Goal: Find specific page/section: Find specific page/section

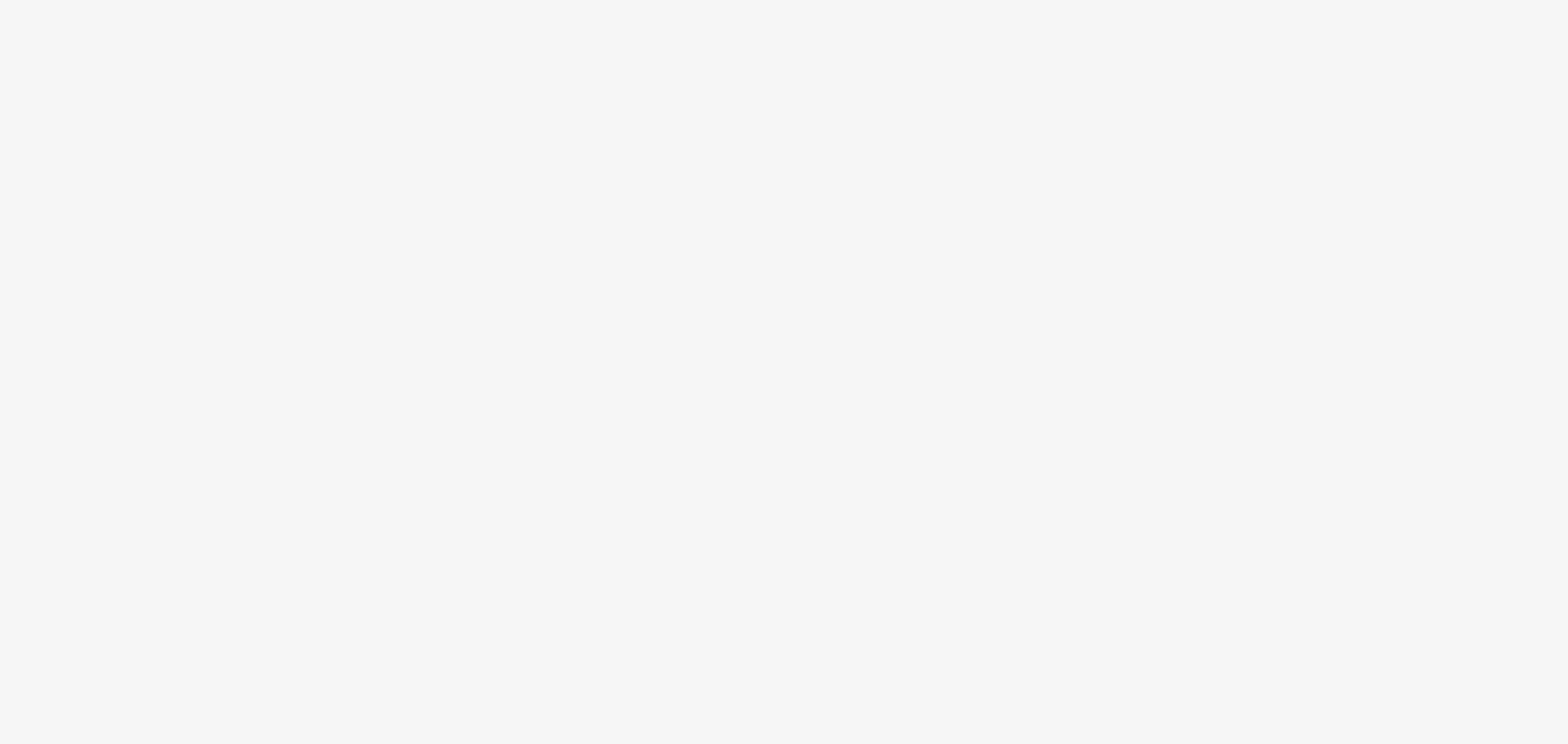
select select "79162ed7-0017-4339-93b0-3399b708648f"
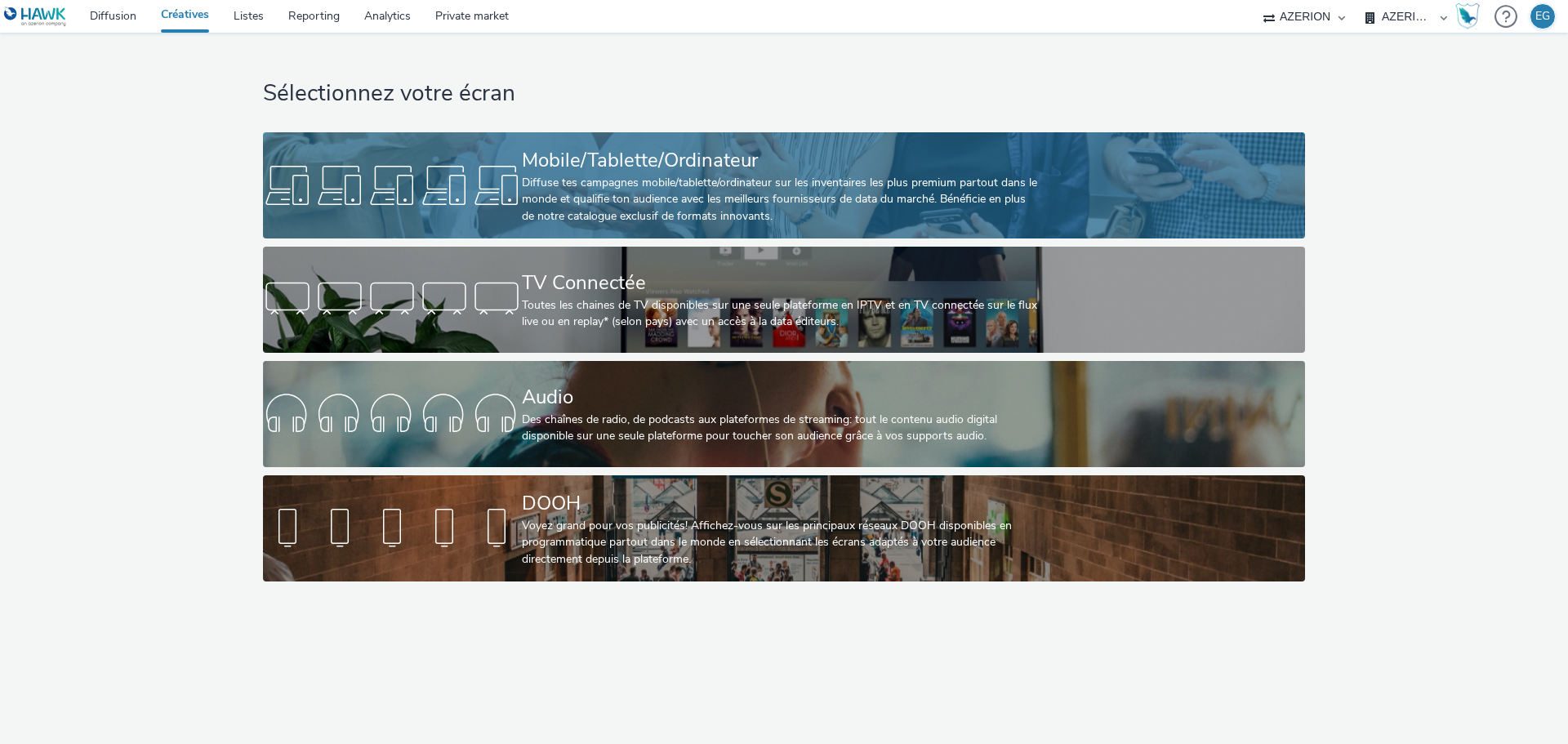
click at [482, 216] on link "Mobile/Tablette/Ordinateur Diffuse tes campagnes mobile/tablette/ordinateur sur…" at bounding box center [783, 185] width 1041 height 106
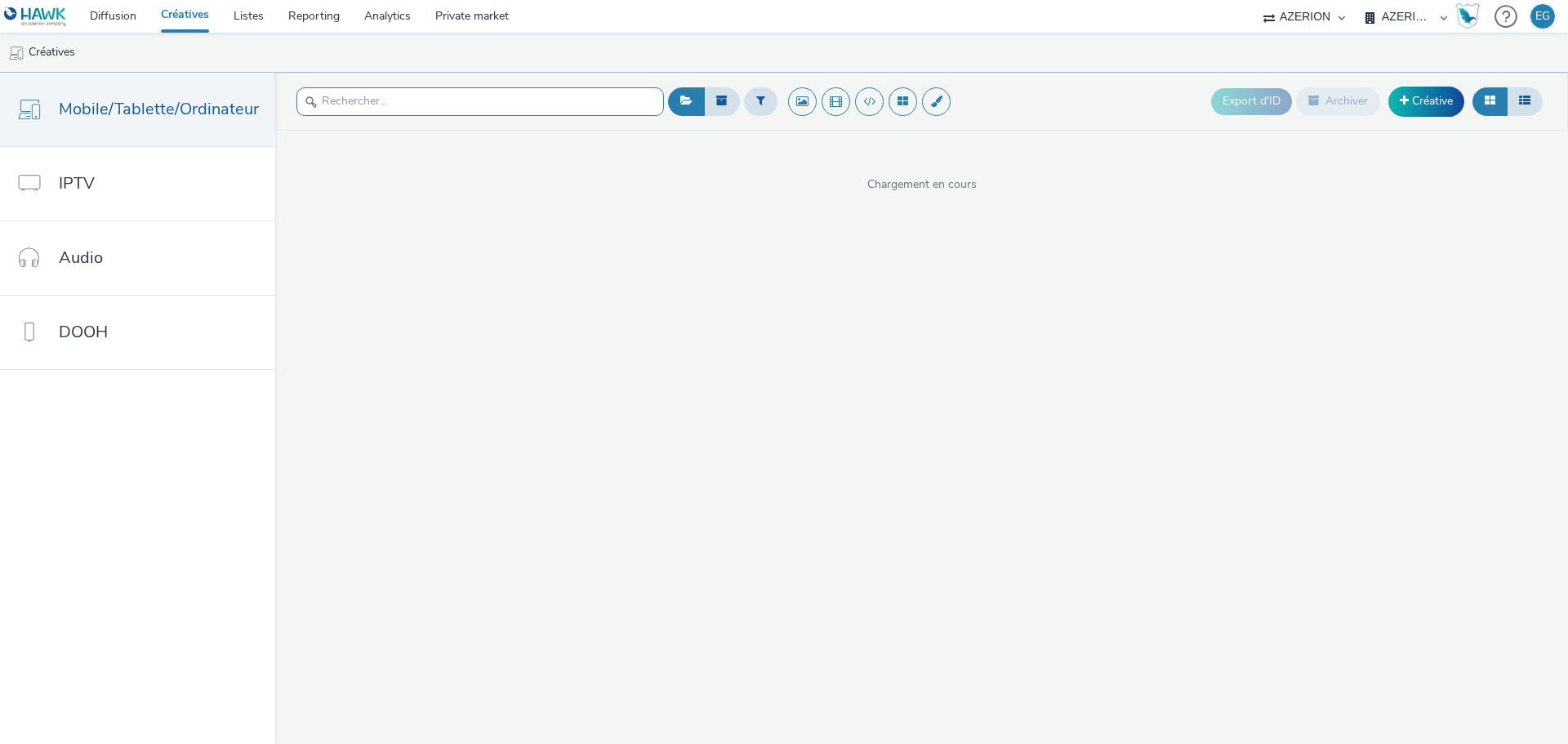
click at [373, 98] on input "text" at bounding box center [480, 101] width 368 height 28
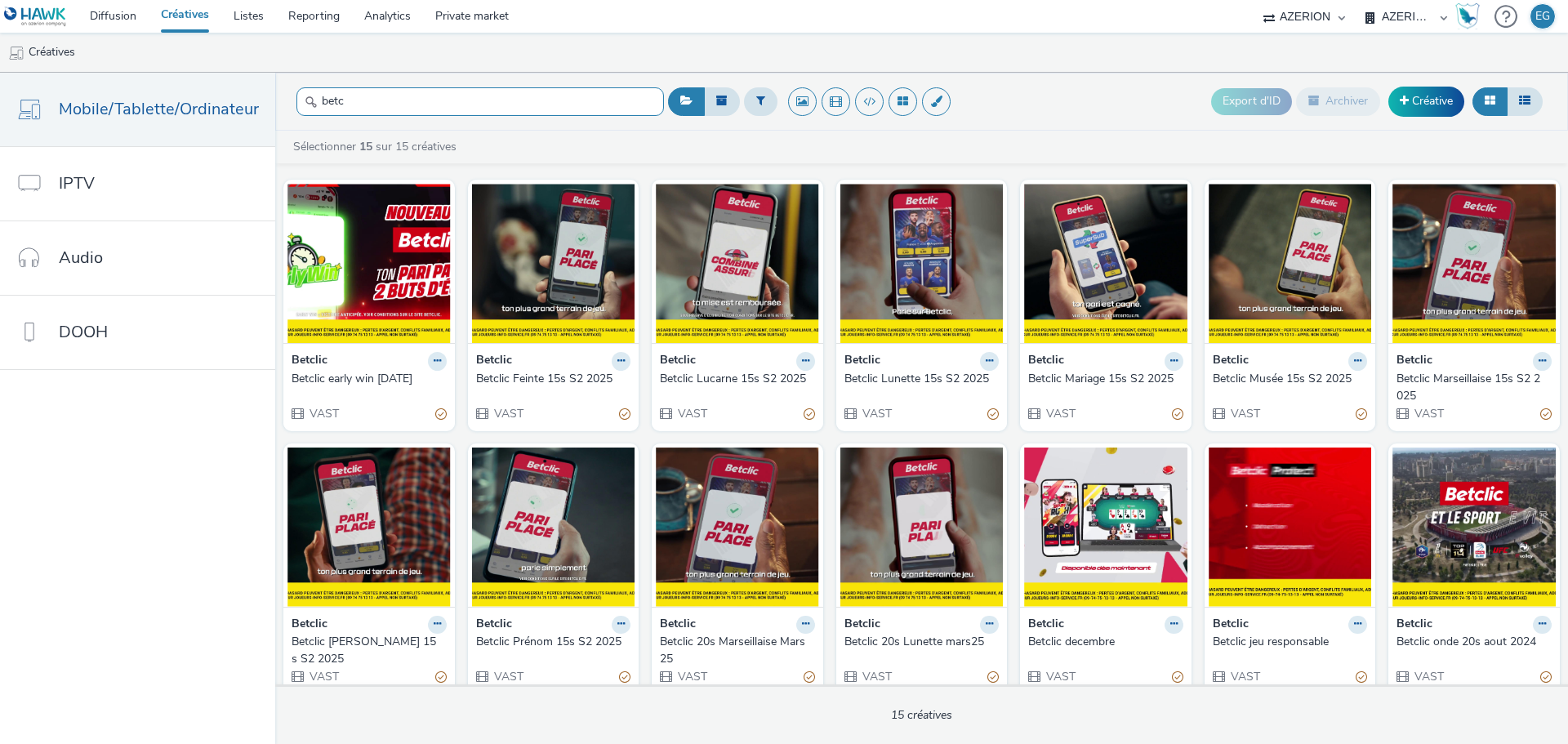
type input "betc"
click at [368, 376] on div "Betclic early win oct25" at bounding box center [365, 379] width 148 height 16
click at [475, 13] on link "Private market" at bounding box center [472, 16] width 98 height 33
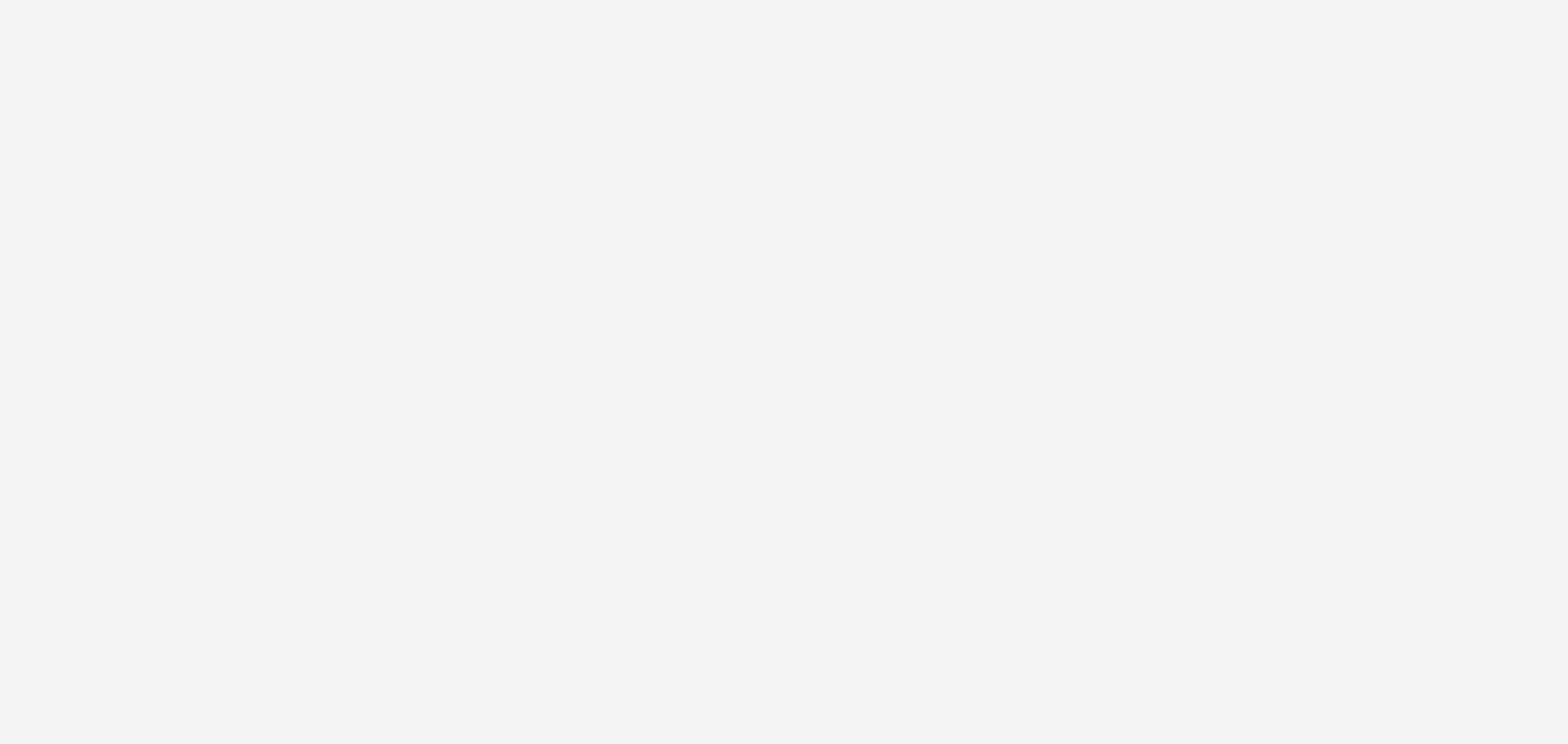
select select "79162ed7-0017-4339-93b0-3399b708648f"
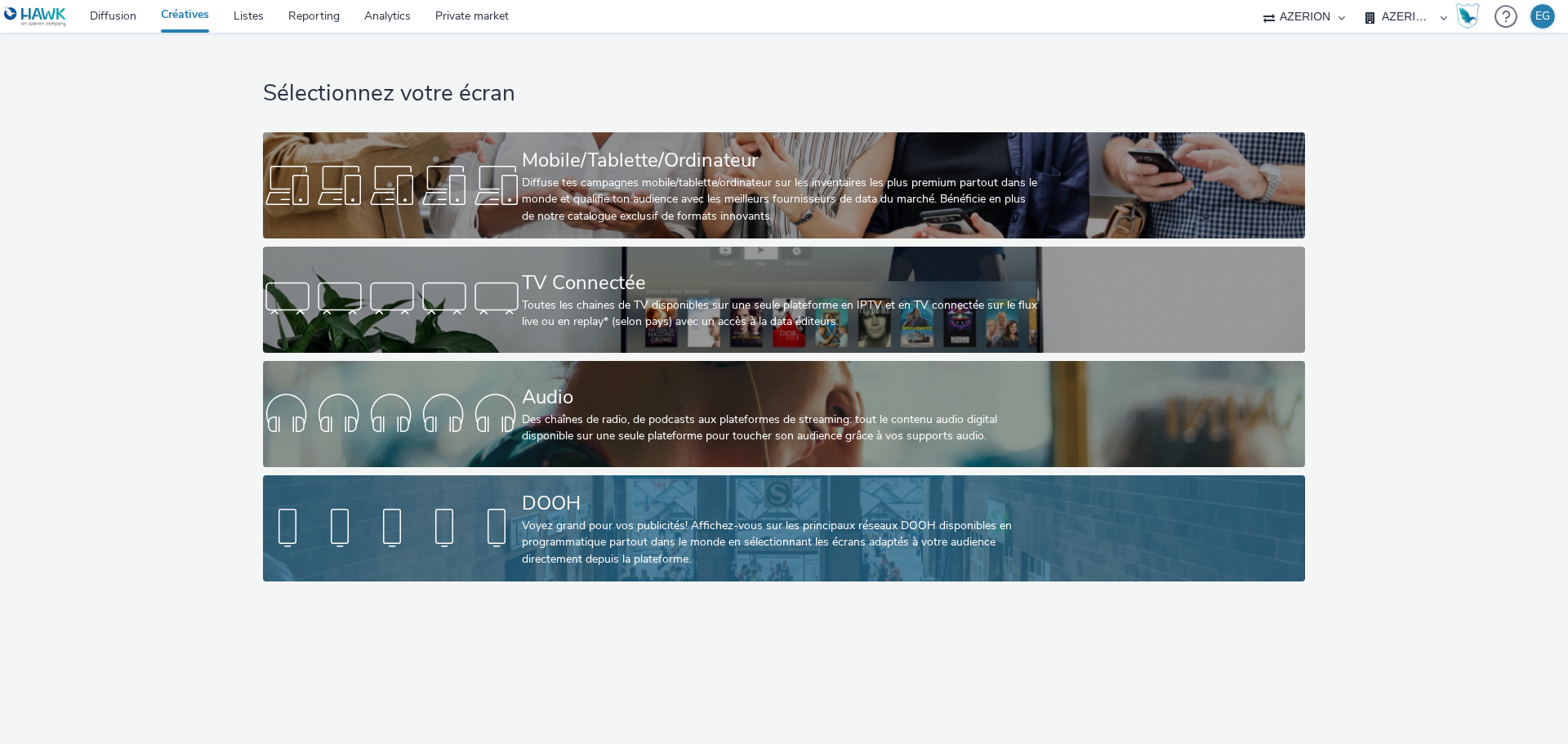
click at [578, 514] on div "DOOH" at bounding box center [781, 503] width 518 height 28
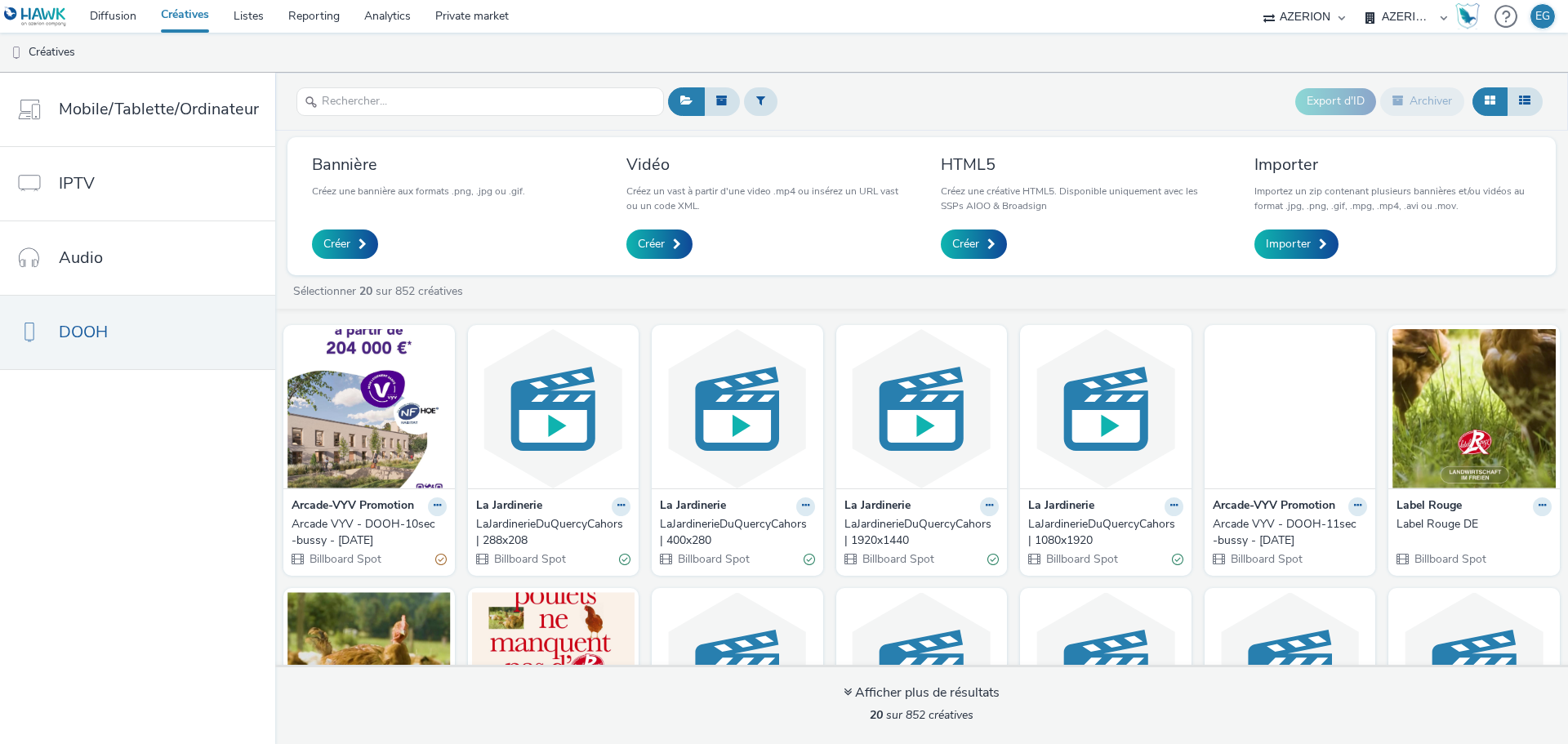
click at [1456, 524] on div "Label Rouge DE" at bounding box center [1470, 524] width 148 height 16
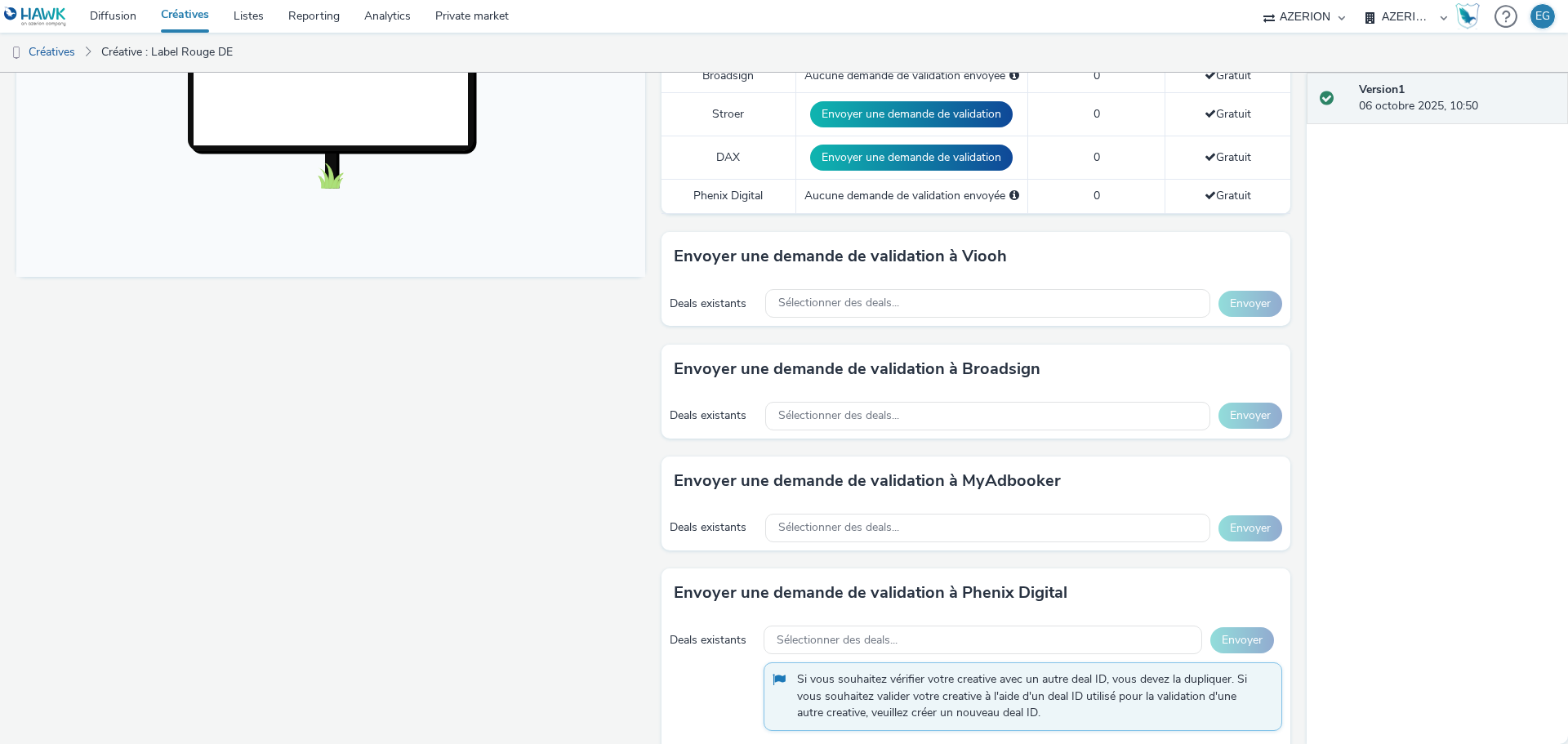
scroll to position [45, 0]
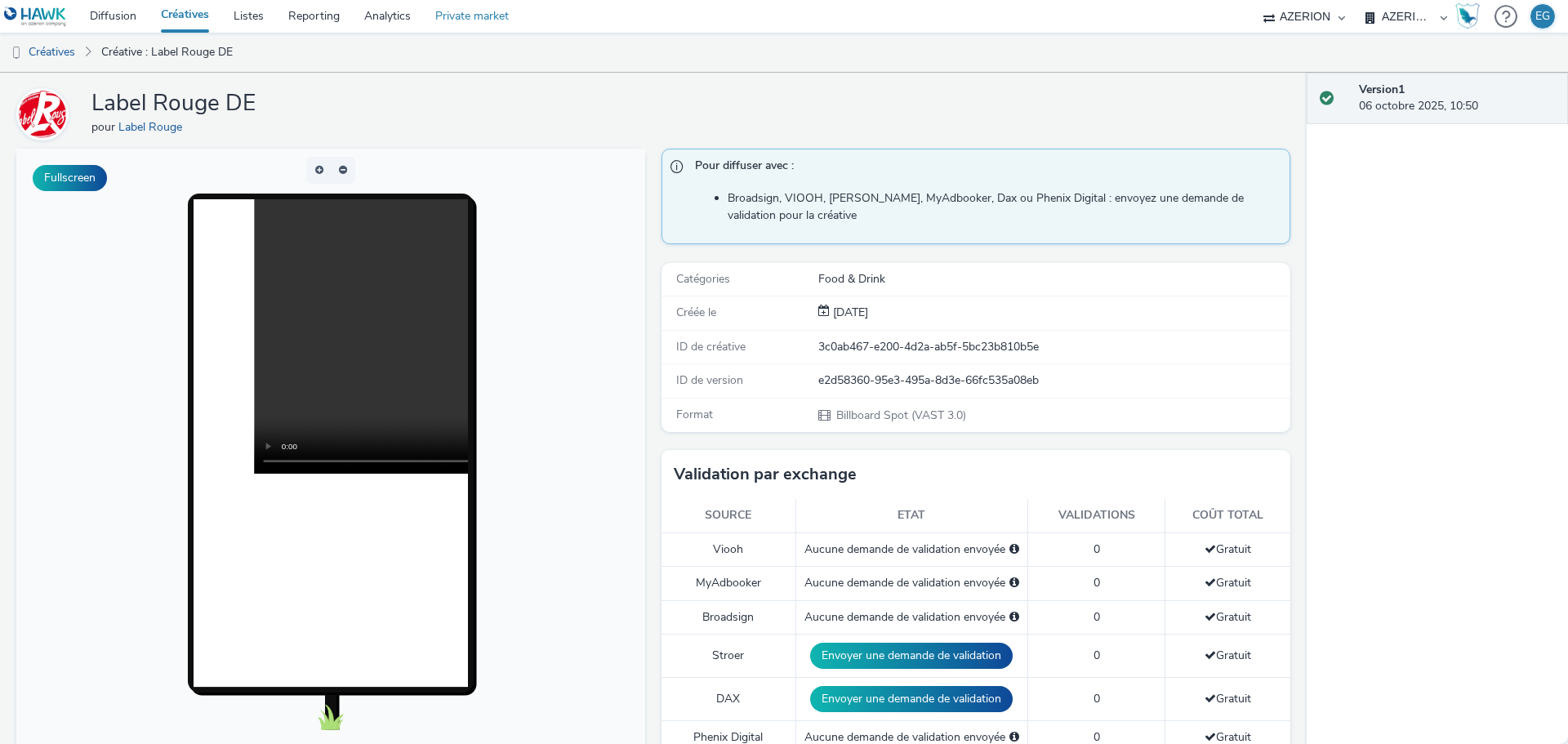
click at [479, 27] on link "Private market" at bounding box center [472, 16] width 98 height 33
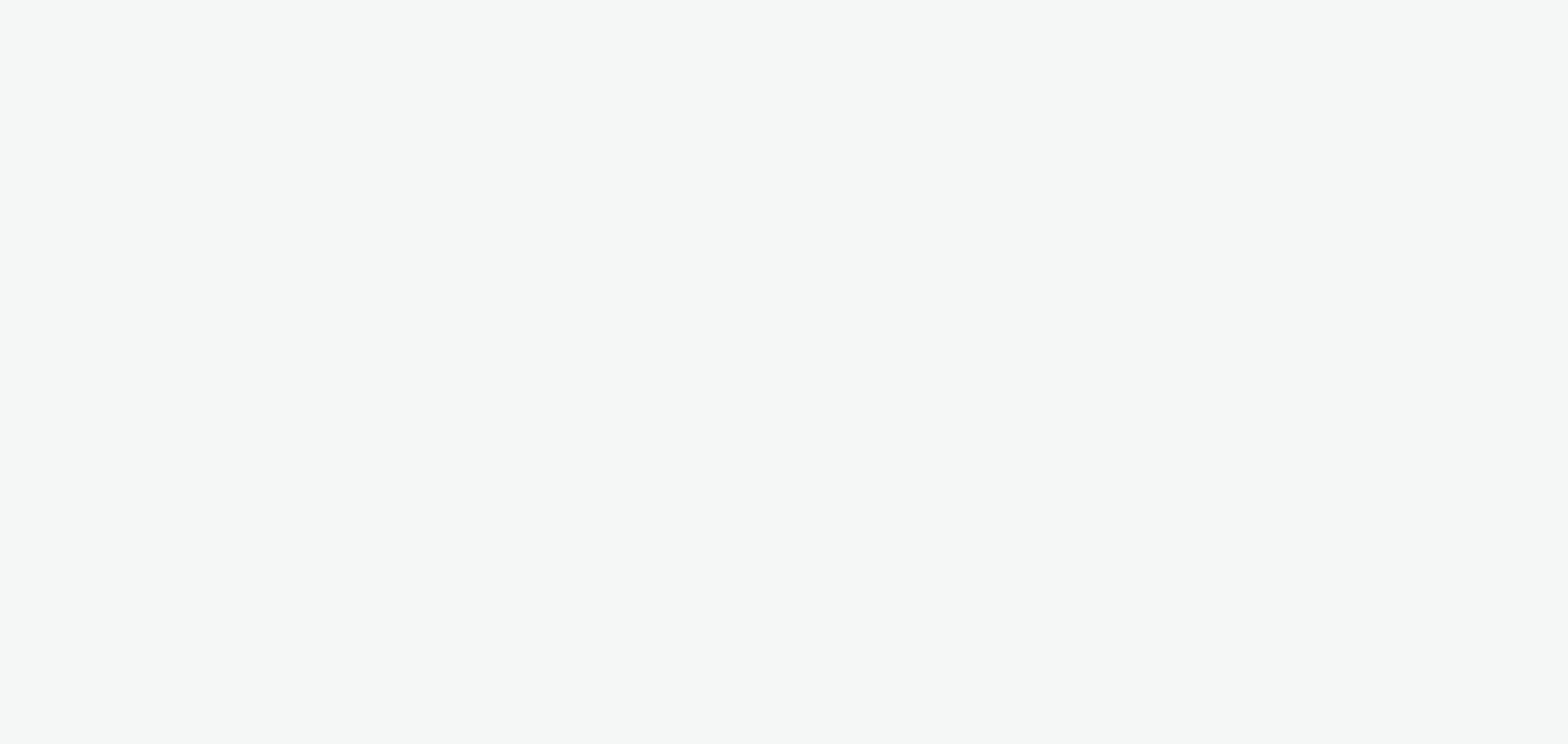
select select "79162ed7-0017-4339-93b0-3399b708648f"
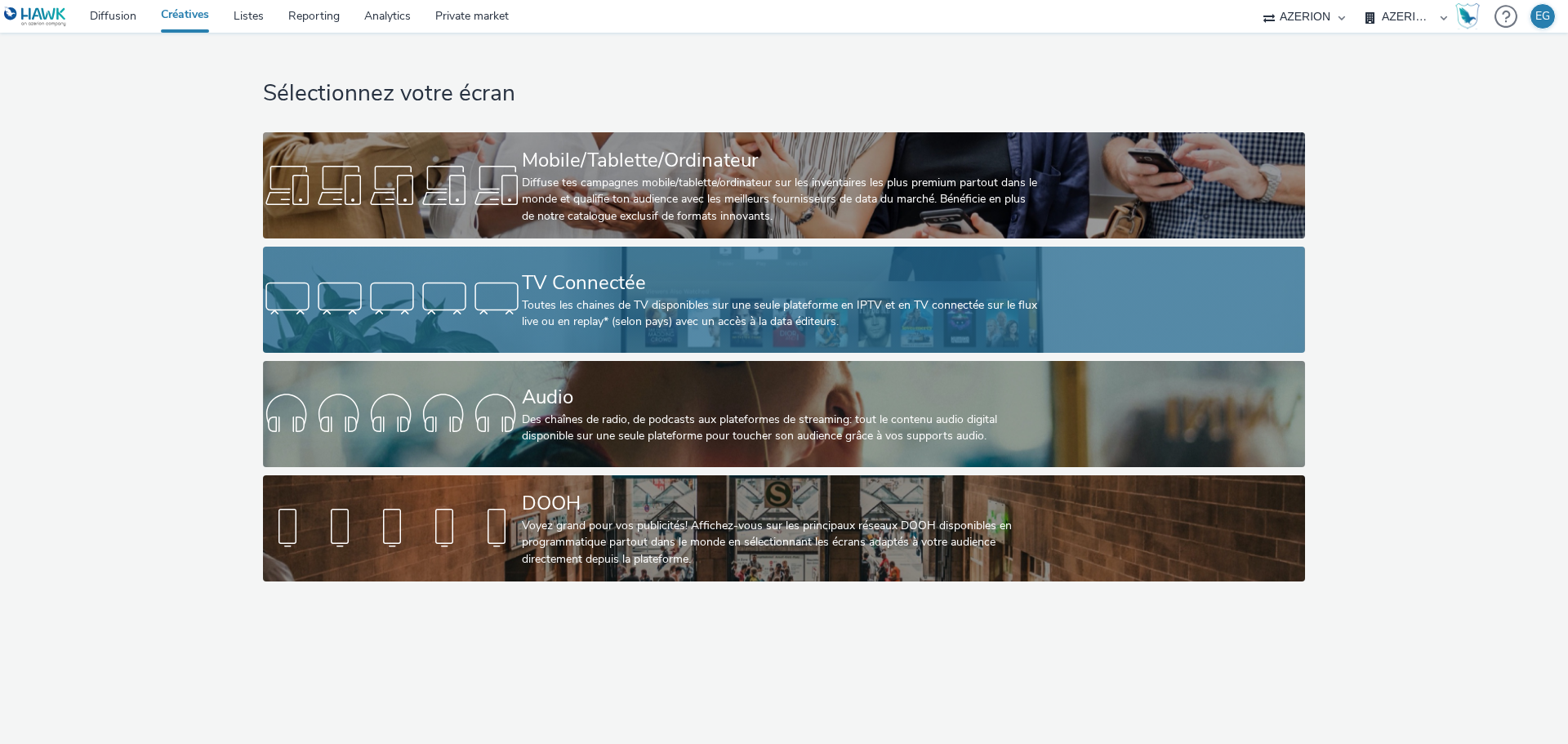
click at [589, 298] on div "Toutes les chaines de TV disponibles sur une seule plateforme en IPTV et en TV …" at bounding box center [781, 314] width 518 height 33
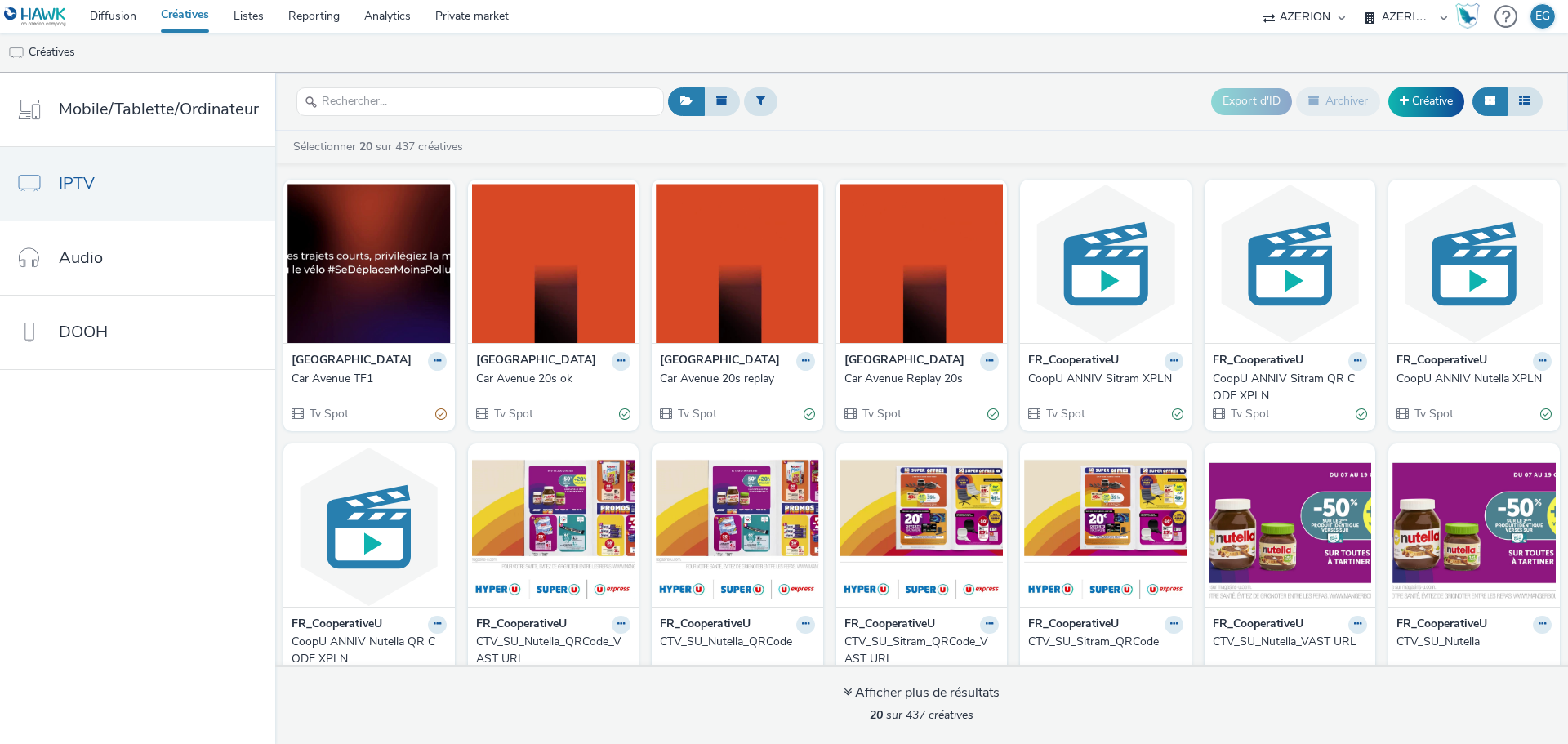
click at [323, 380] on div "Car Avenue TF1" at bounding box center [365, 379] width 148 height 16
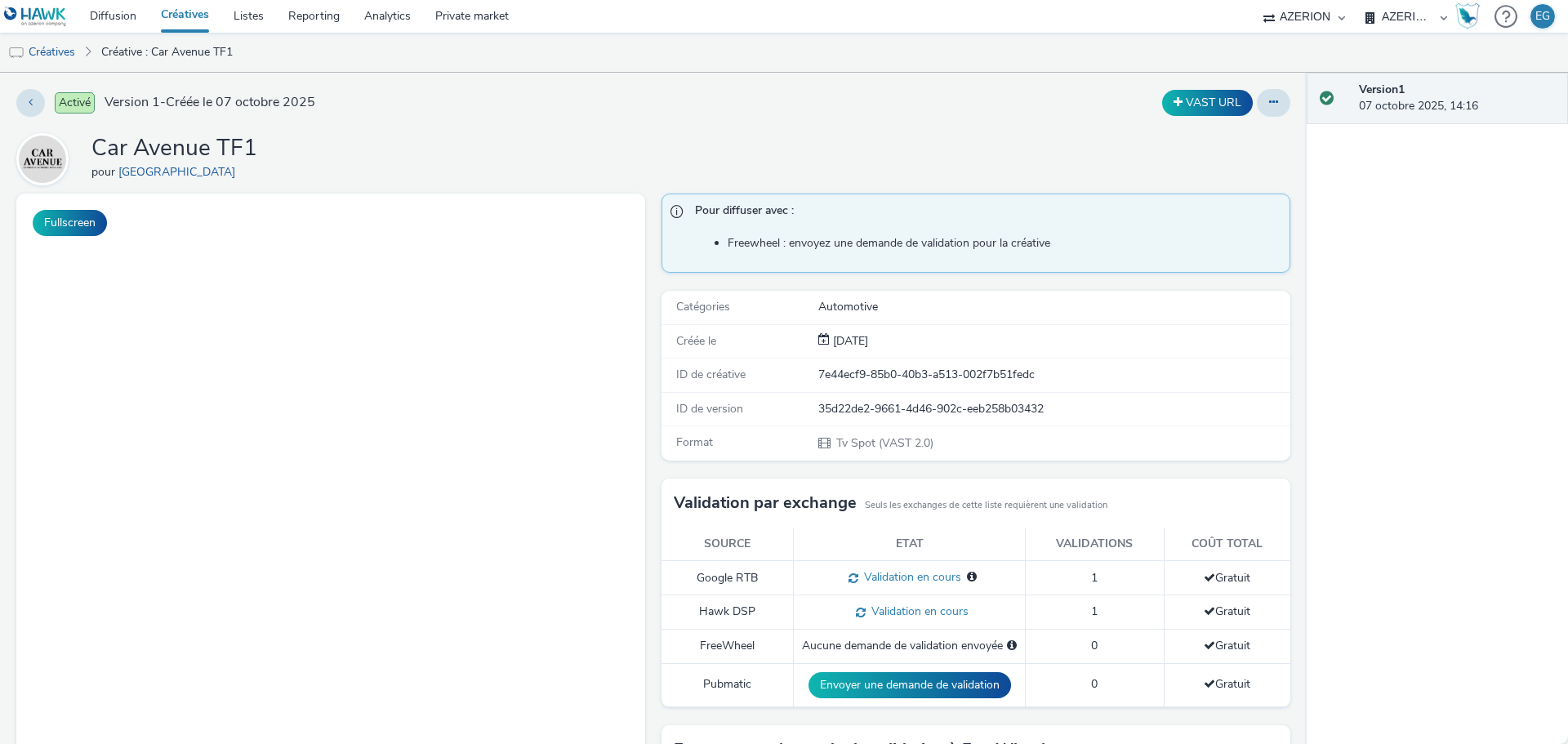
click at [850, 401] on div "35d22de2-9661-4d46-902c-eeb258b03432" at bounding box center [1053, 409] width 470 height 16
copy div "35d22de2-9661-4d46-902c-eeb258b03432"
